Goal: Find specific page/section: Find specific page/section

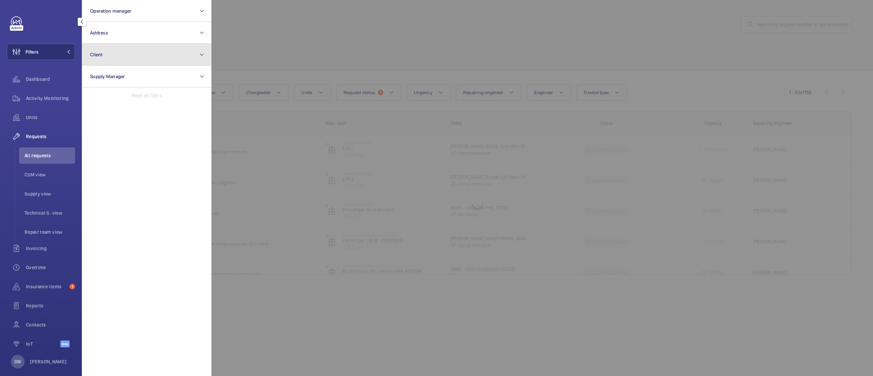
click at [132, 58] on button "Client" at bounding box center [147, 55] width 130 height 22
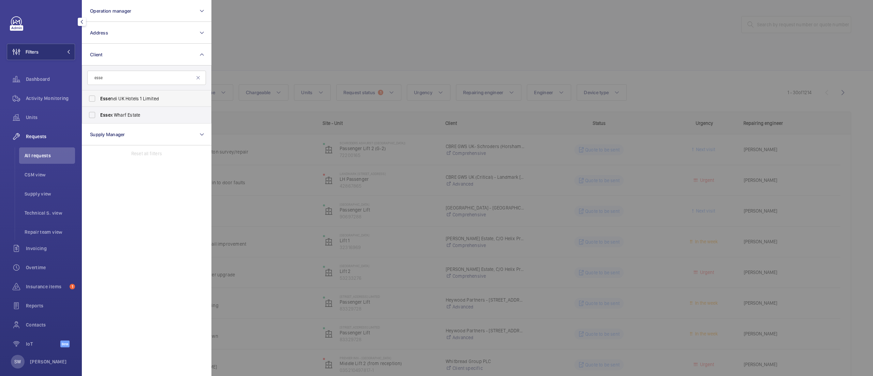
type input "esse"
click at [131, 98] on span "Esse ndi UK Hotels 1 Limited" at bounding box center [147, 98] width 94 height 7
click at [99, 98] on input "Esse ndi UK Hotels 1 Limited" at bounding box center [92, 99] width 14 height 14
checkbox input "true"
click at [328, 49] on div at bounding box center [647, 188] width 873 height 376
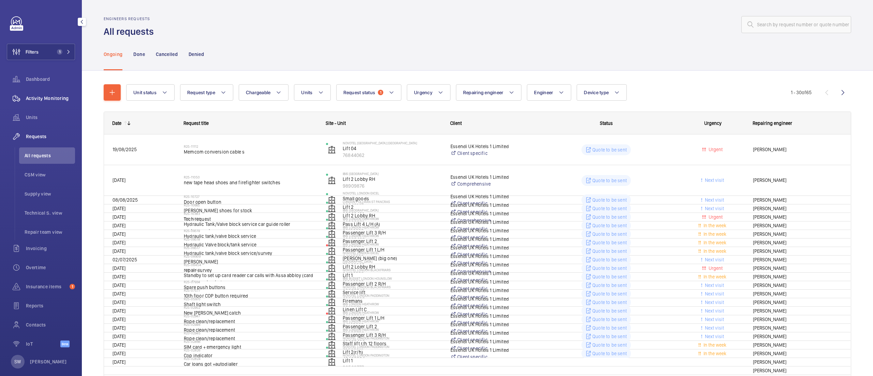
click at [48, 117] on span "Units" at bounding box center [50, 117] width 49 height 7
